Goal: Transaction & Acquisition: Purchase product/service

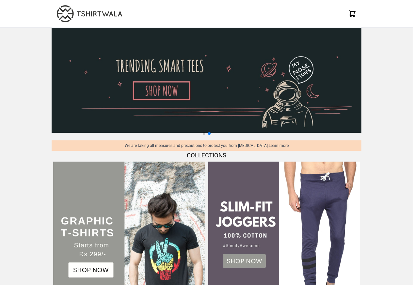
click at [400, 19] on div "X" at bounding box center [206, 14] width 413 height 28
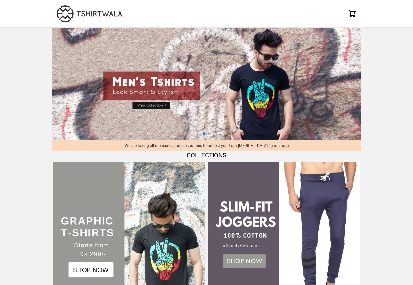
click at [99, 252] on img at bounding box center [128, 236] width 151 height 151
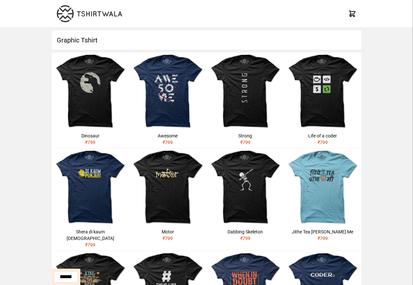
scroll to position [312, 0]
